Goal: Task Accomplishment & Management: Use online tool/utility

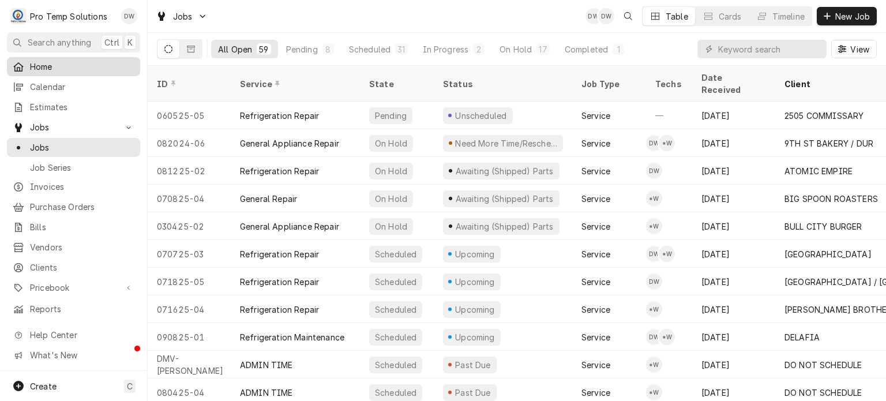
click at [68, 65] on span "Home" at bounding box center [82, 67] width 104 height 12
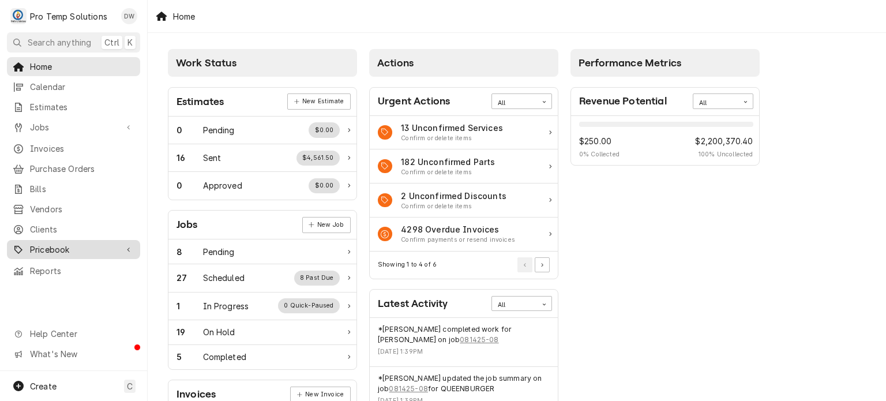
click at [84, 244] on span "Pricebook" at bounding box center [73, 250] width 87 height 12
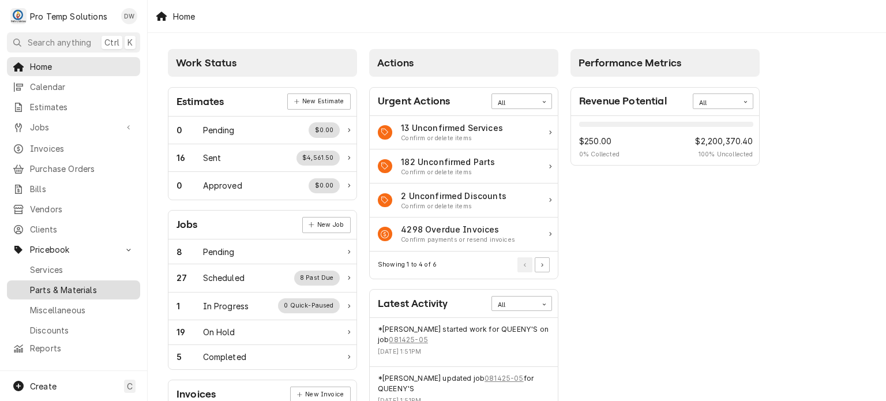
click at [77, 284] on span "Parts & Materials" at bounding box center [82, 290] width 104 height 12
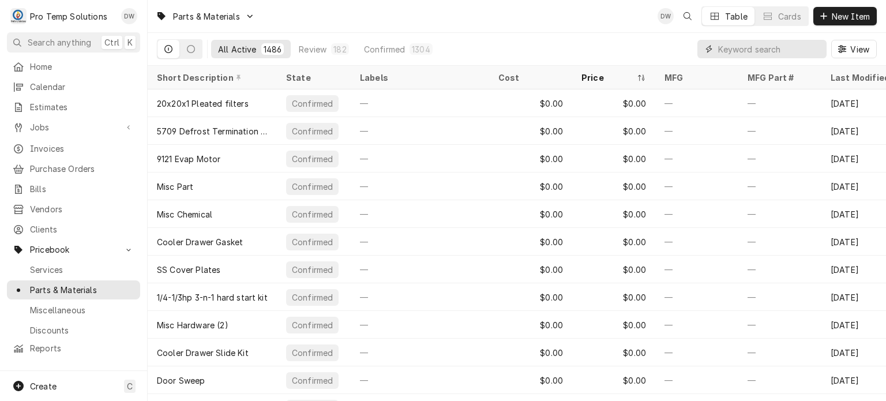
click at [766, 45] on input "Dynamic Content Wrapper" at bounding box center [769, 49] width 103 height 18
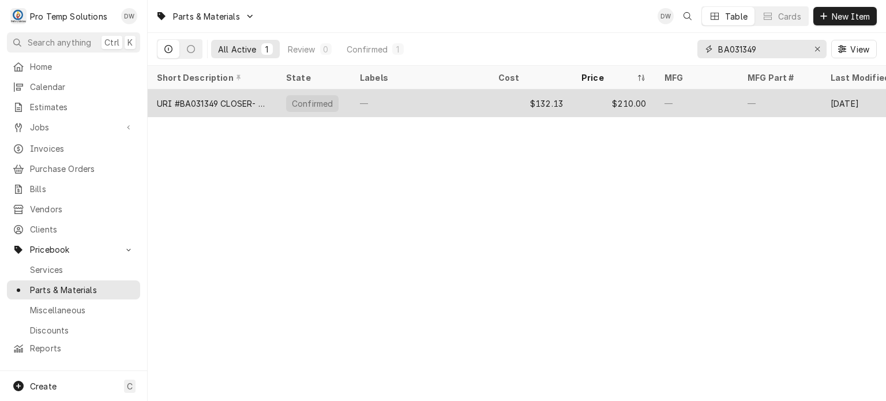
type input "BA031349"
click at [681, 108] on div "—" at bounding box center [697, 103] width 83 height 28
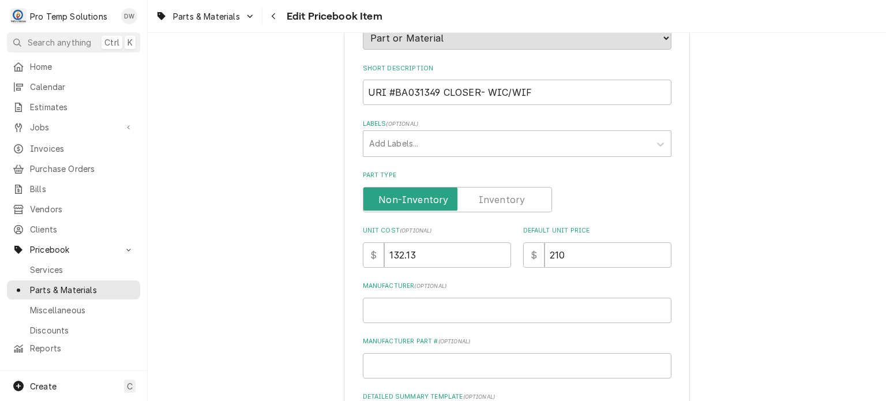
scroll to position [164, 0]
click at [442, 252] on input "132.13" at bounding box center [447, 254] width 127 height 25
type textarea "x"
type input "132.1"
type textarea "x"
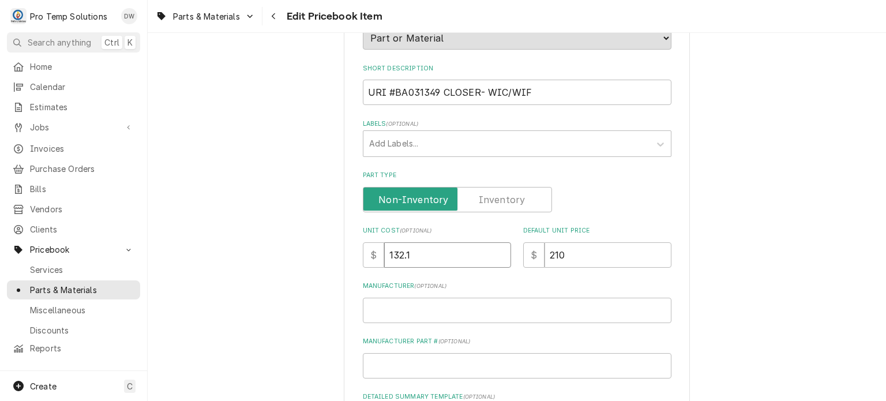
type input "132"
type textarea "x"
type input "132.0"
type textarea "x"
type input "132.03"
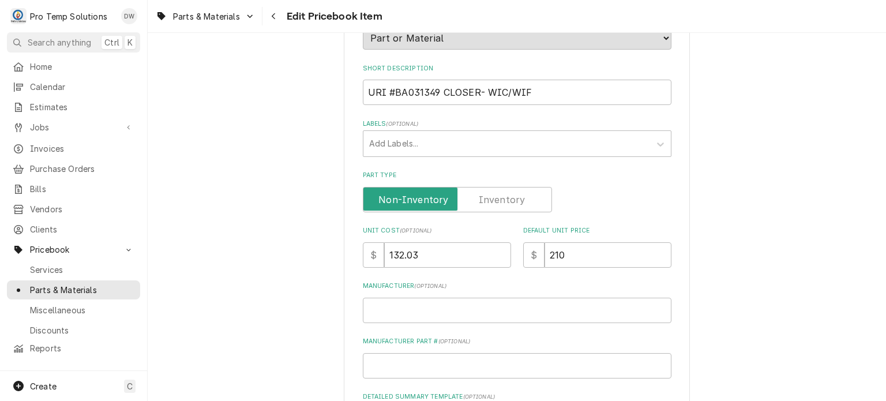
click at [774, 164] on div "Use the fields below to edit this PriceBook item. Note that changes made here w…" at bounding box center [517, 287] width 739 height 813
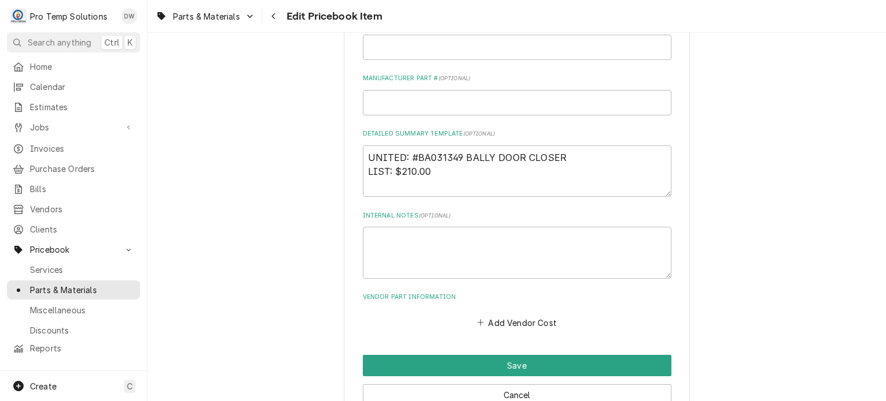
scroll to position [428, 0]
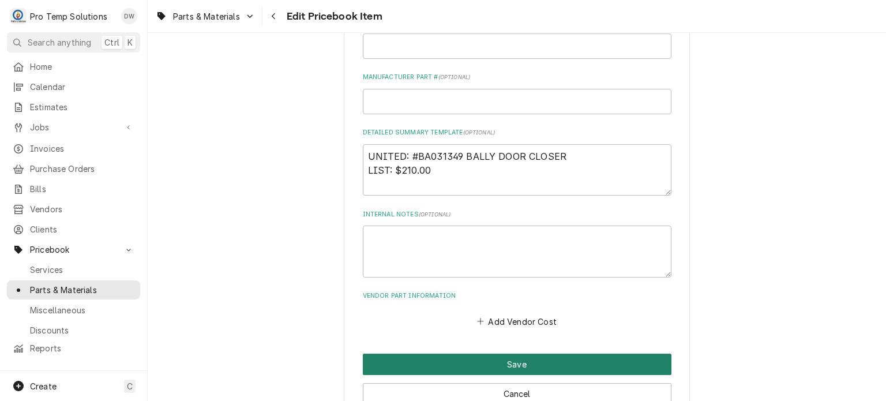
click at [426, 369] on button "Save" at bounding box center [517, 364] width 309 height 21
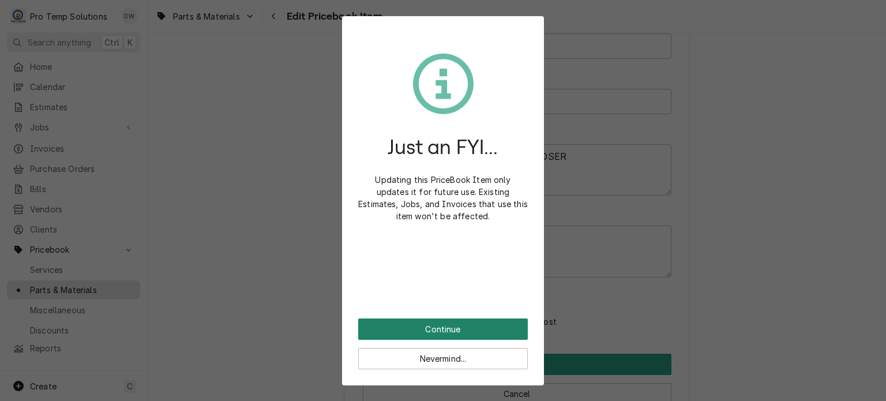
click at [373, 320] on button "Continue" at bounding box center [443, 329] width 170 height 21
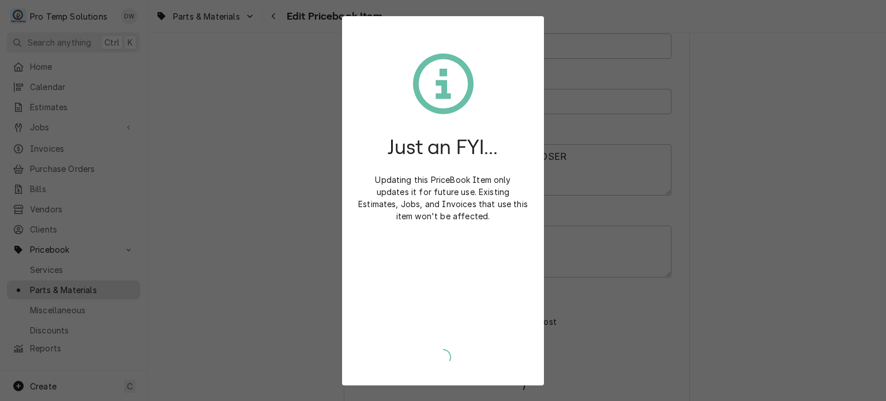
type textarea "x"
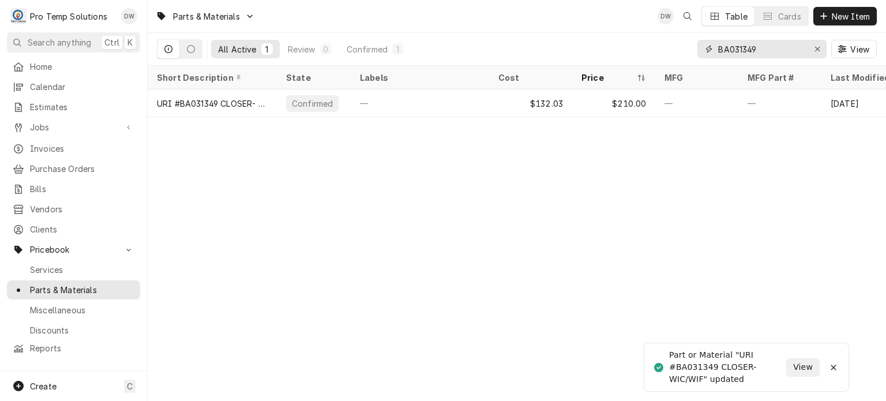
drag, startPoint x: 781, startPoint y: 42, endPoint x: 533, endPoint y: 55, distance: 247.9
click at [533, 55] on div "All Active 1 Review 0 Confirmed 1 BA031349 View" at bounding box center [517, 49] width 720 height 32
click at [821, 47] on div "Erase input" at bounding box center [818, 49] width 12 height 12
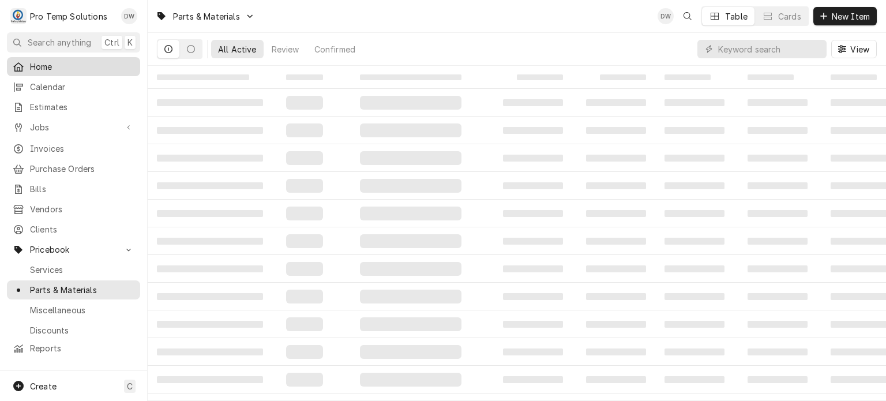
click at [103, 63] on span "Home" at bounding box center [82, 67] width 104 height 12
